Goal: Communication & Community: Share content

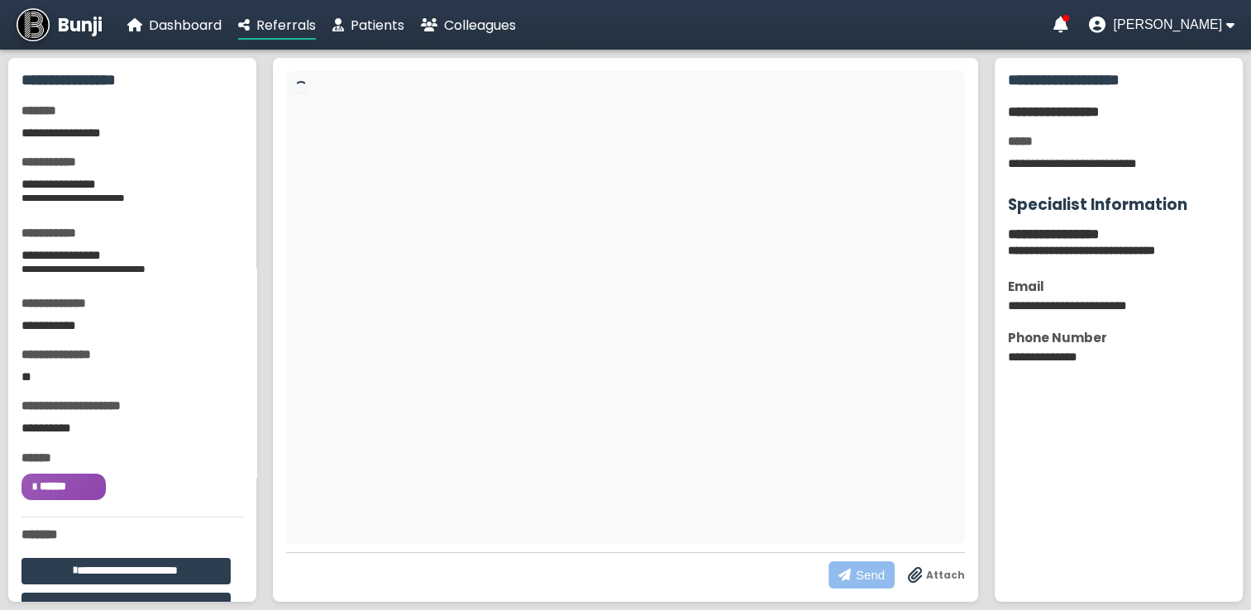
scroll to position [232, 0]
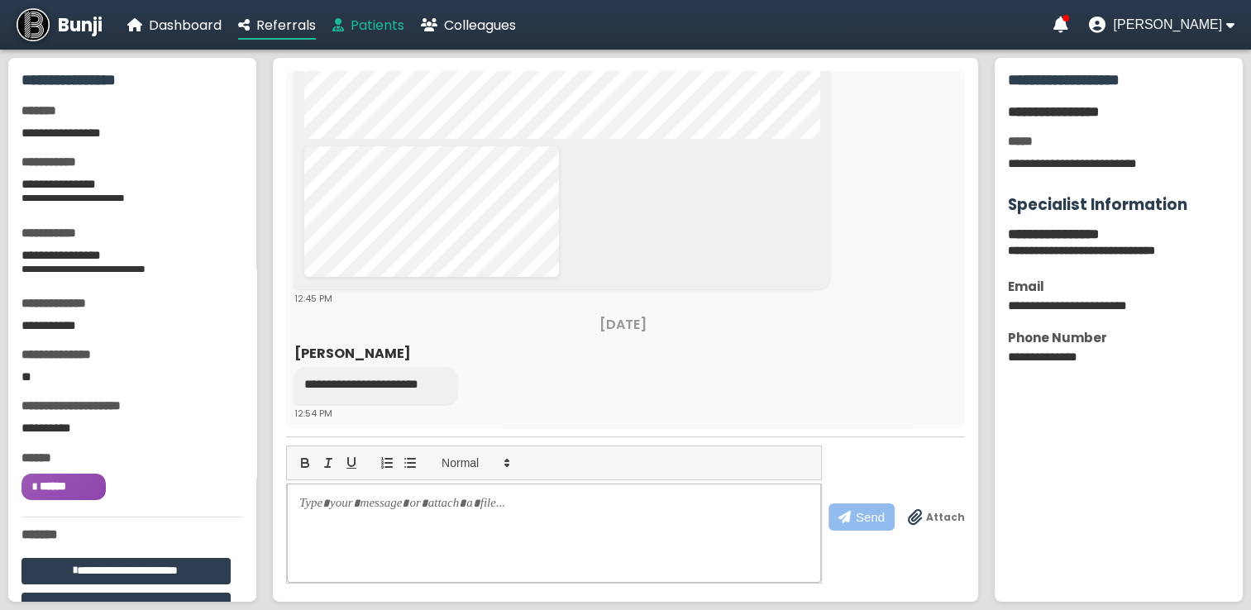
click at [375, 25] on span "Patients" at bounding box center [378, 25] width 54 height 19
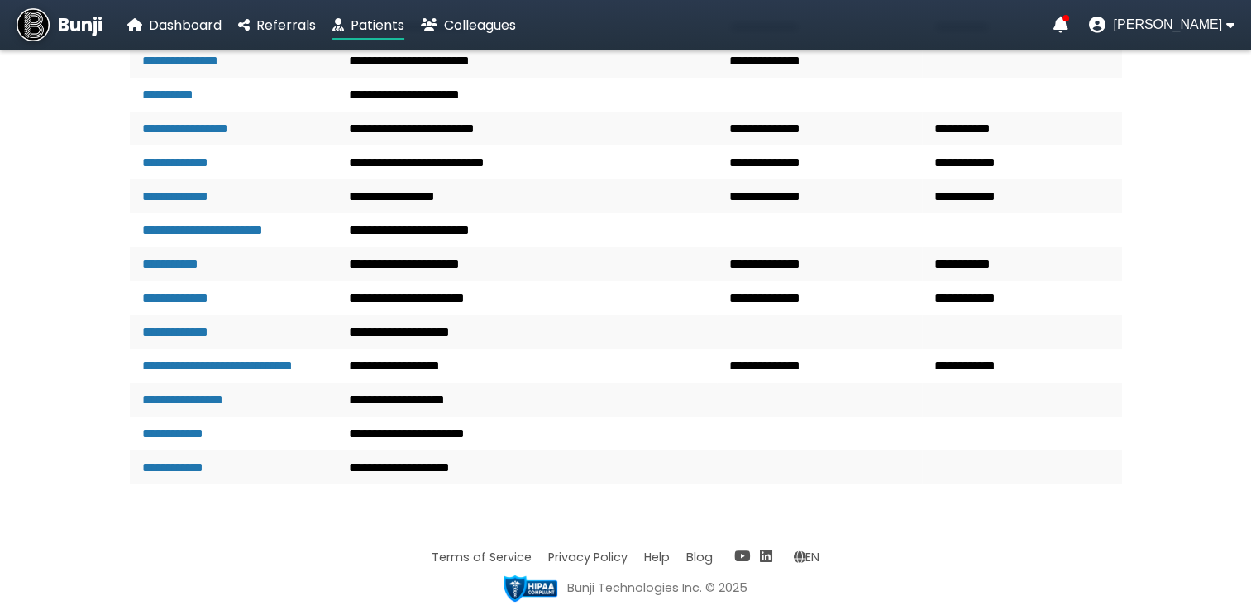
scroll to position [2936, 0]
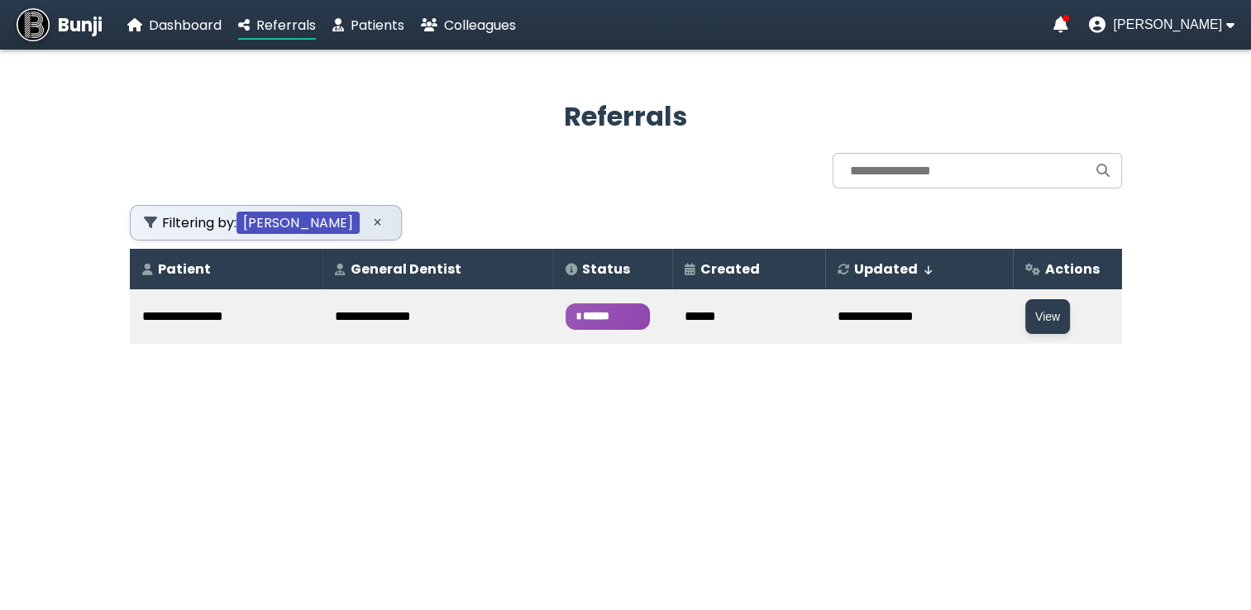
click at [574, 304] on span "******" at bounding box center [608, 317] width 84 height 26
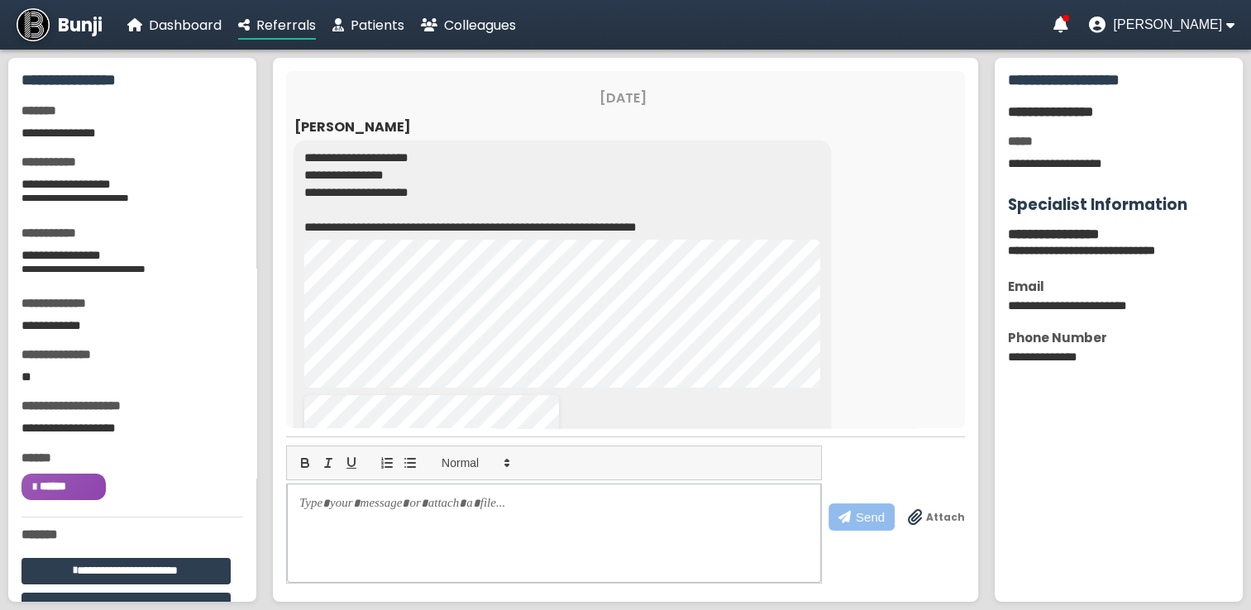
scroll to position [407, 0]
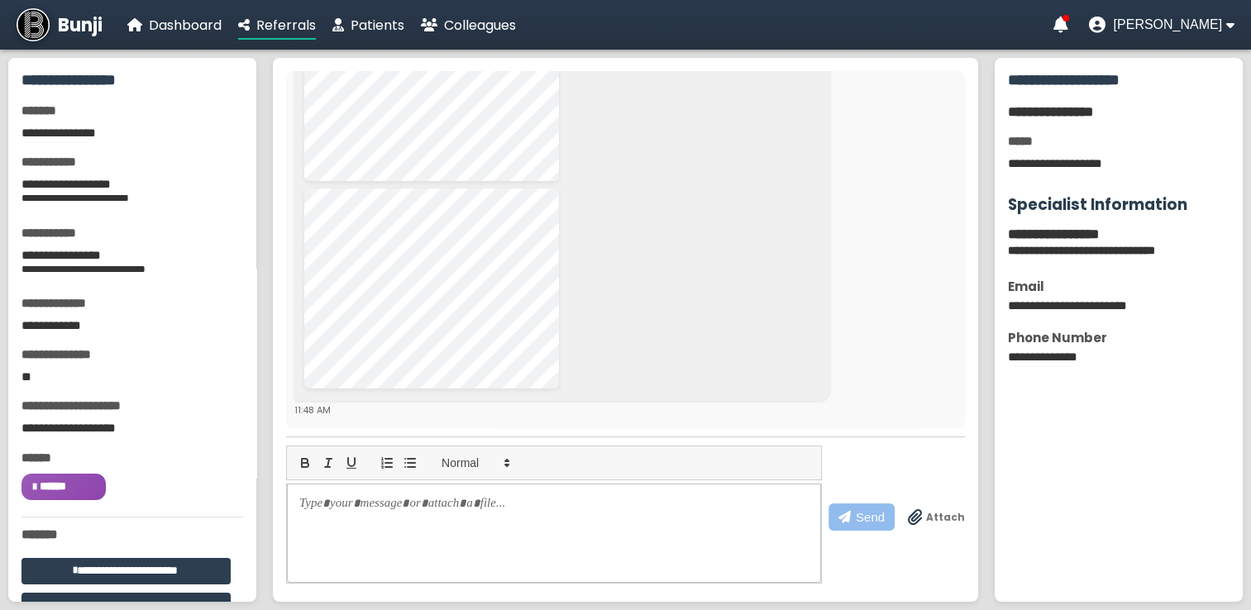
click at [939, 518] on span "Attach" at bounding box center [945, 517] width 39 height 15
click at [0, 0] on input "Attach" at bounding box center [0, 0] width 0 height 0
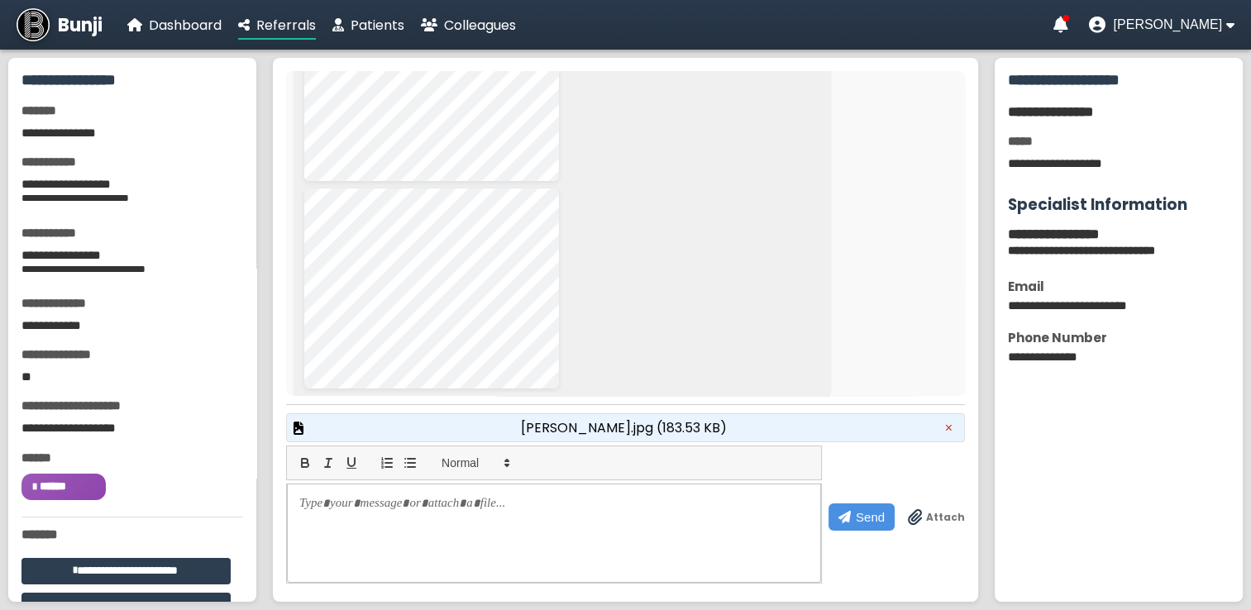
click at [758, 425] on div "[PERSON_NAME].jpg (183.53 KB) ×" at bounding box center [625, 428] width 679 height 29
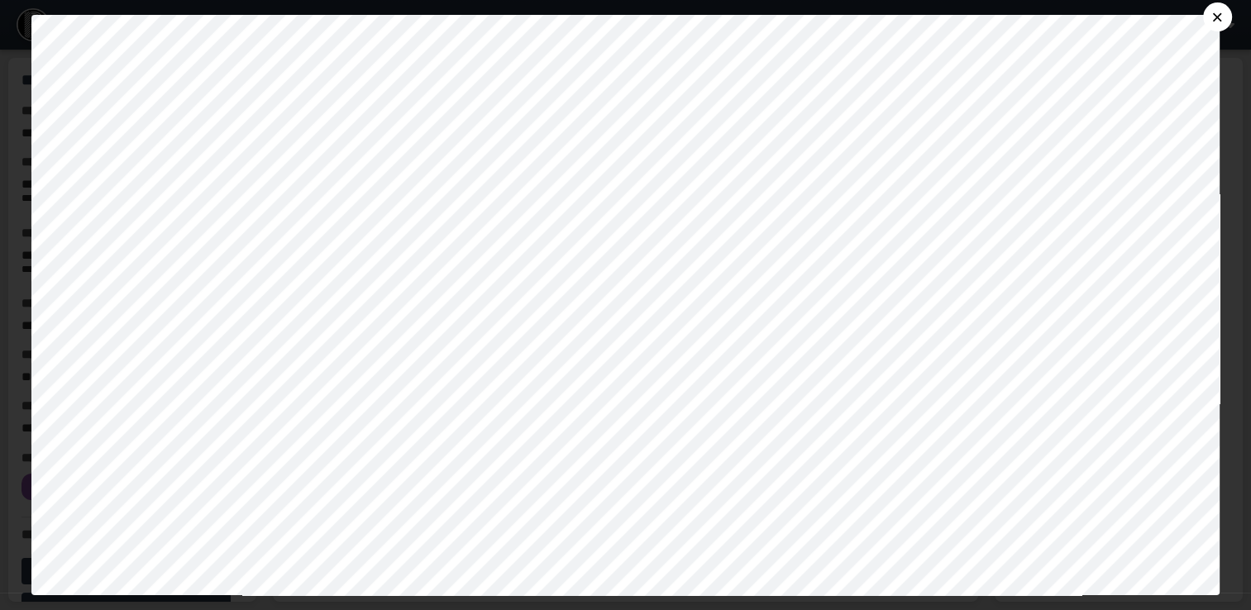
scroll to position [954, 0]
click at [1226, 12] on button "×" at bounding box center [1217, 16] width 29 height 29
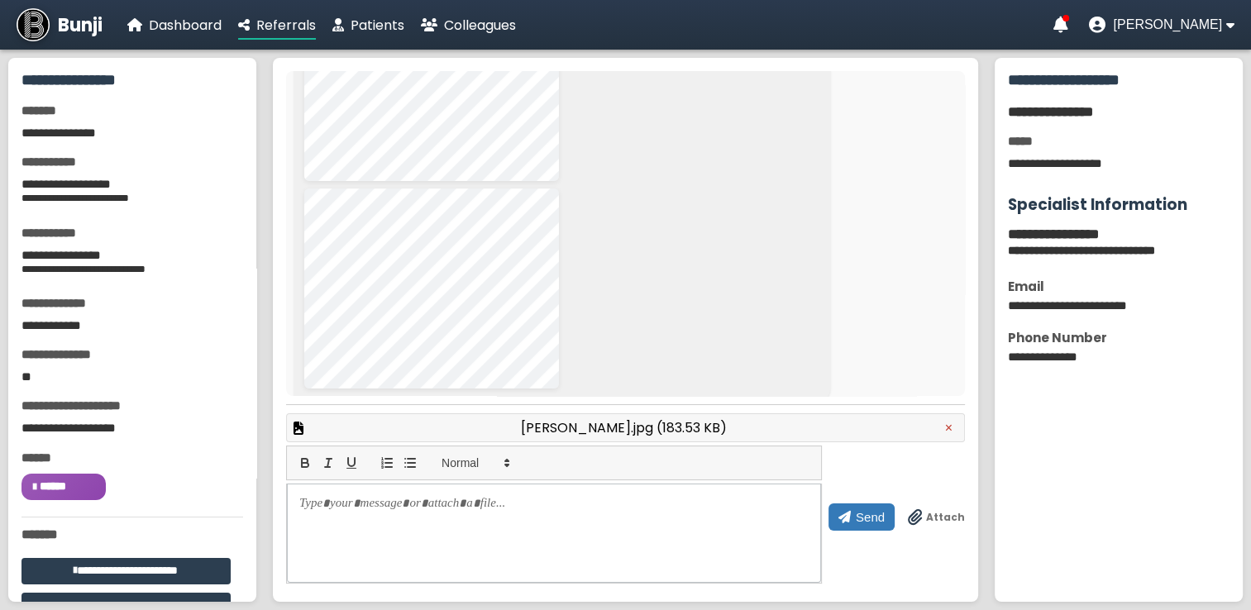
click at [866, 514] on span "Send" at bounding box center [870, 517] width 29 height 14
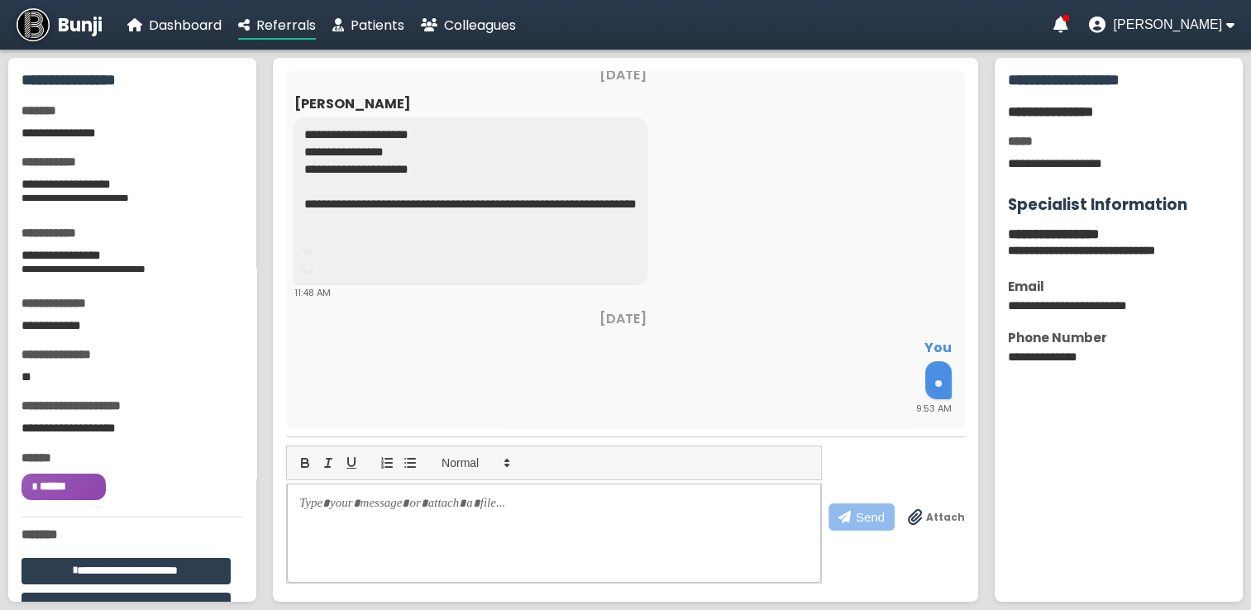
scroll to position [721, 0]
